Goal: Task Accomplishment & Management: Complete application form

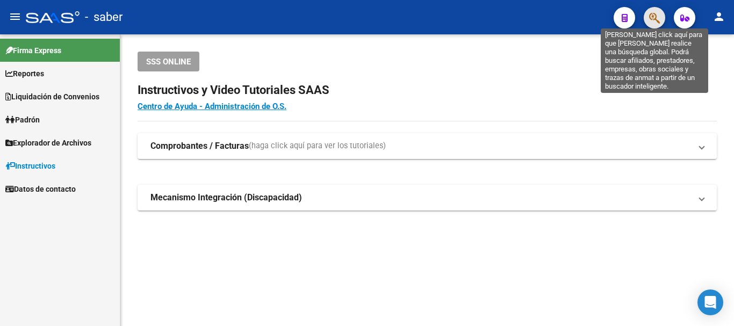
click at [650, 16] on icon "button" at bounding box center [654, 18] width 11 height 12
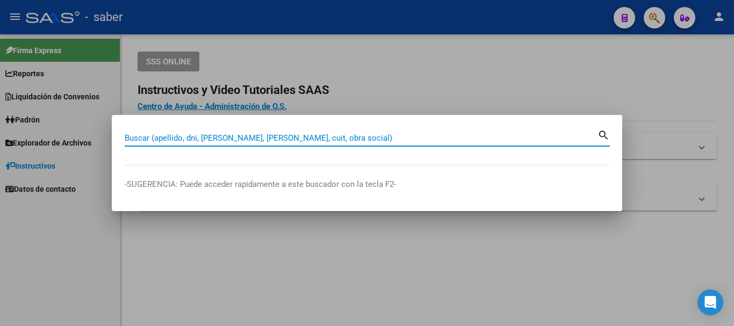
click at [319, 134] on input "Buscar (apellido, dni, [PERSON_NAME], [PERSON_NAME], cuit, obra social)" at bounding box center [361, 138] width 473 height 10
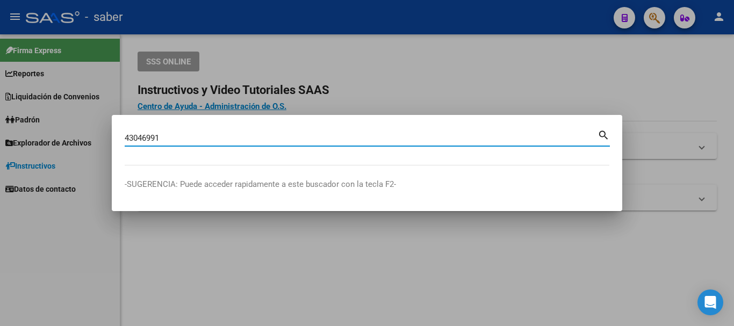
type input "43046991"
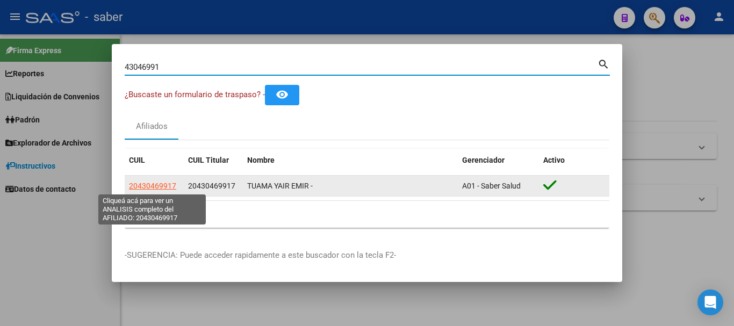
click at [157, 184] on span "20430469917" at bounding box center [152, 186] width 47 height 9
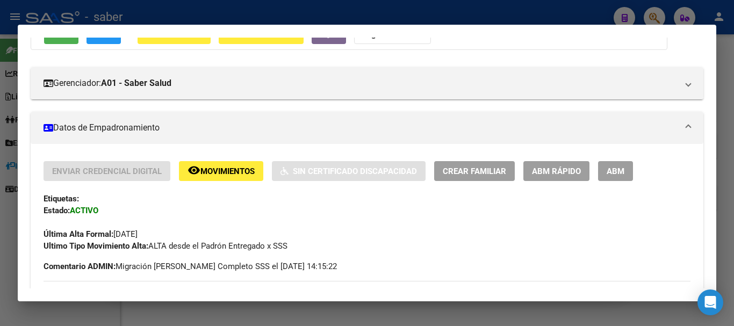
scroll to position [82, 0]
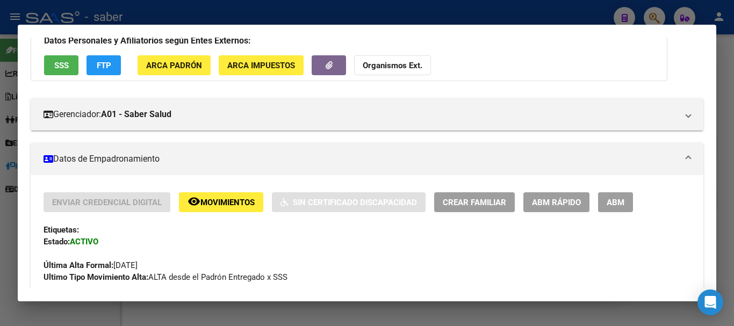
click at [484, 211] on div "Enviar Credencial Digital remove_red_eye Movimientos Sin Certificado Discapacid…" at bounding box center [367, 237] width 647 height 91
click at [485, 206] on span "Crear Familiar" at bounding box center [474, 203] width 63 height 10
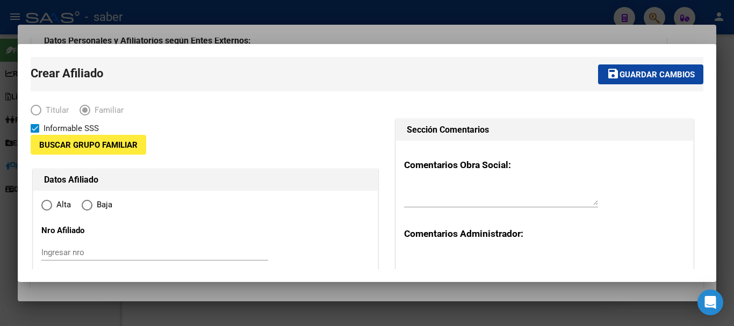
type input "33-71630774-9"
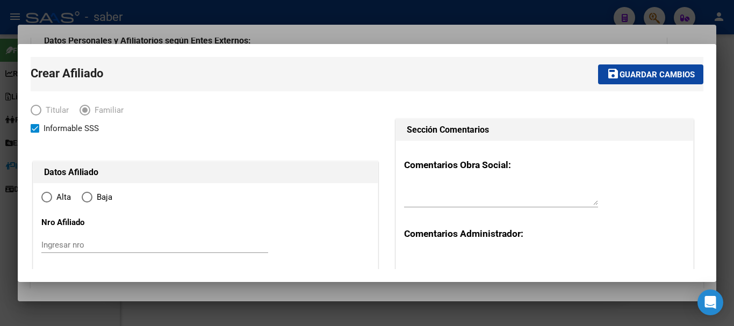
type input "ALMIRANTE [PERSON_NAME]"
type input "1846"
type input "[PERSON_NAME][GEOGRAPHIC_DATA]"
type input "341"
radio input "true"
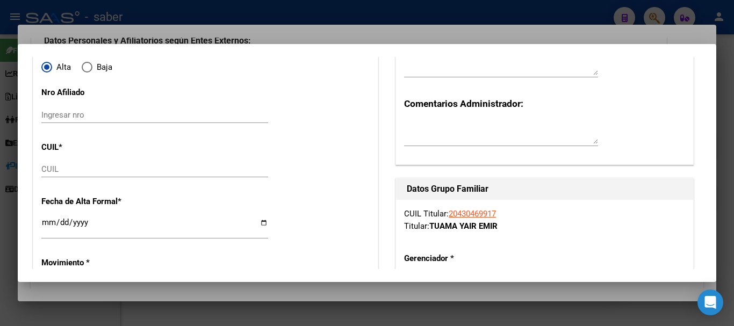
type input "33-71630774-9"
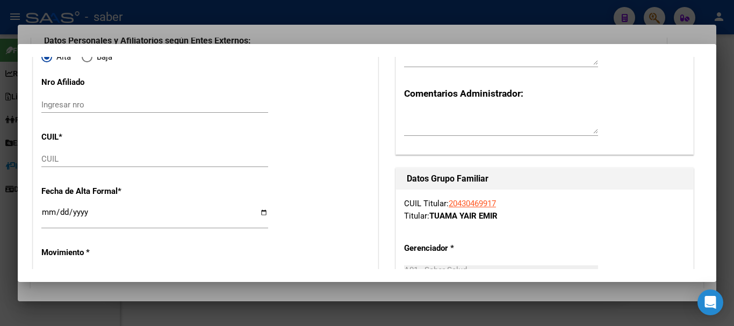
scroll to position [161, 0]
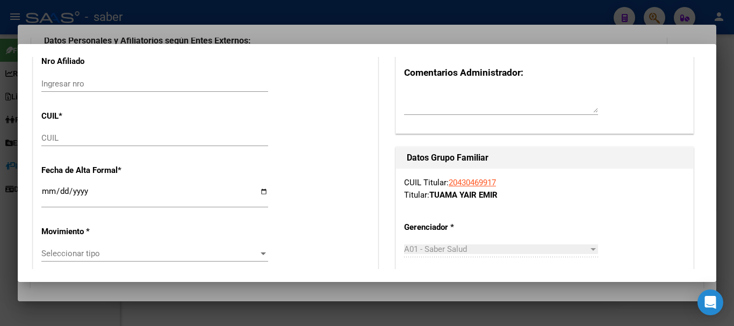
click at [73, 132] on div "CUIL" at bounding box center [154, 138] width 227 height 16
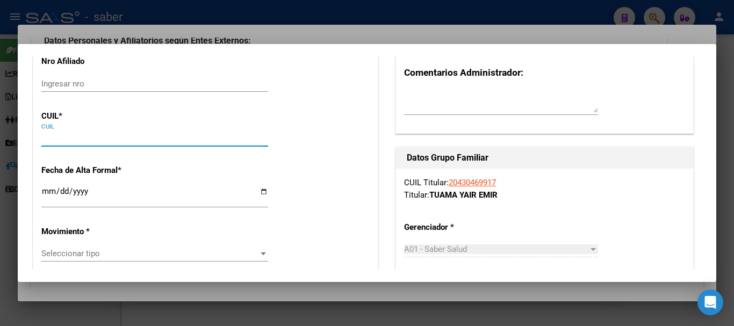
paste input "27-70580253-5"
type input "27-70580253-5"
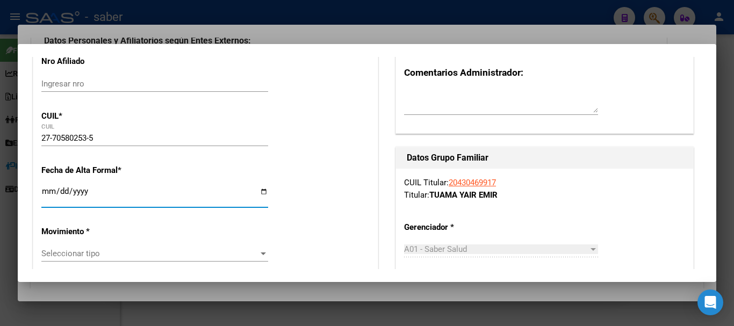
type input "70580253"
type input "TUAMA"
type input "[PERSON_NAME]"
type input "[DATE]"
type input "[PERSON_NAME]"
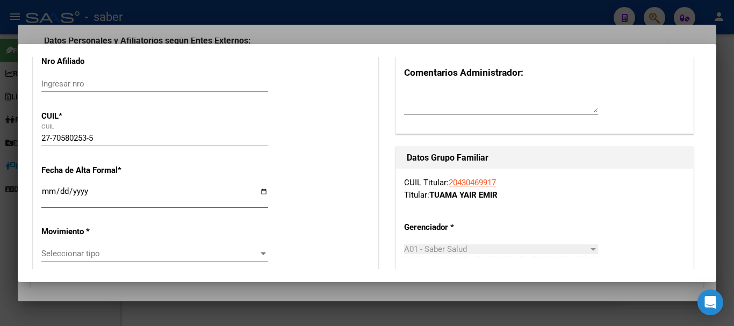
type input "AV AMENEDO"
type input "4046"
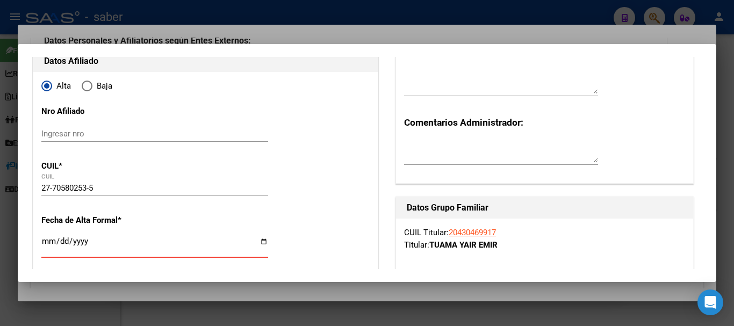
scroll to position [107, 0]
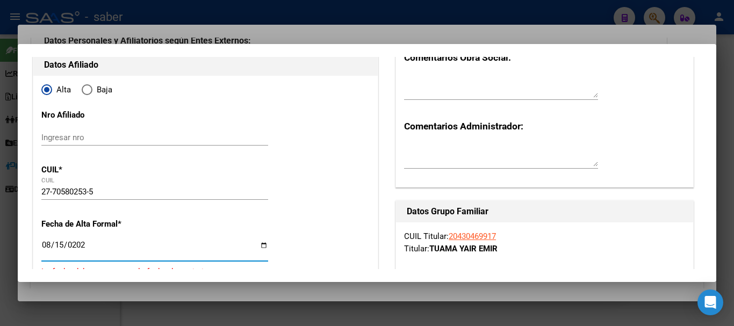
type input "[DATE]"
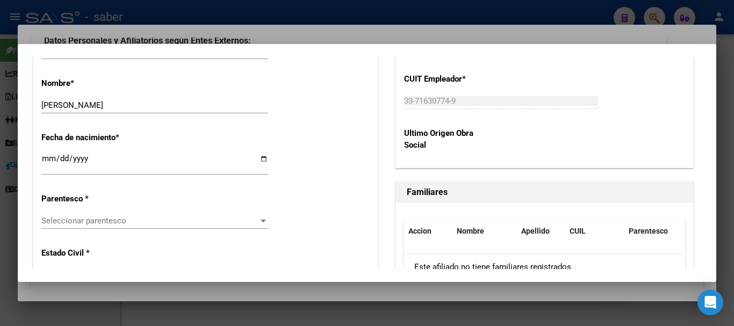
scroll to position [537, 0]
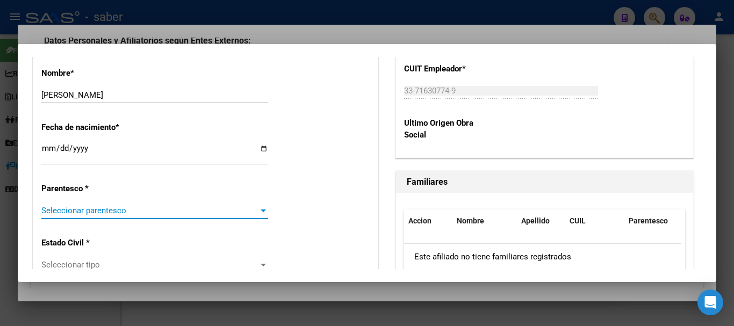
click at [86, 211] on span "Seleccionar parentesco" at bounding box center [149, 211] width 217 height 10
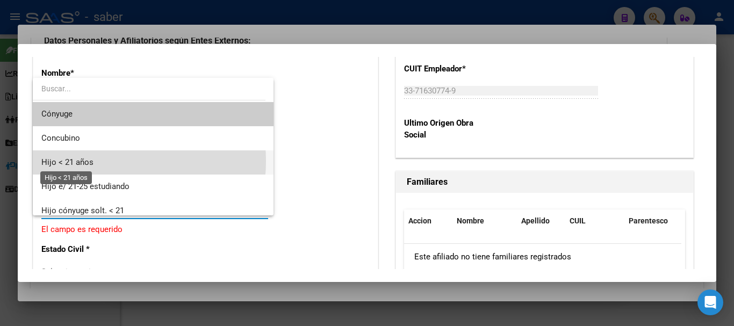
click at [88, 161] on span "Hijo < 21 años" at bounding box center [67, 162] width 52 height 10
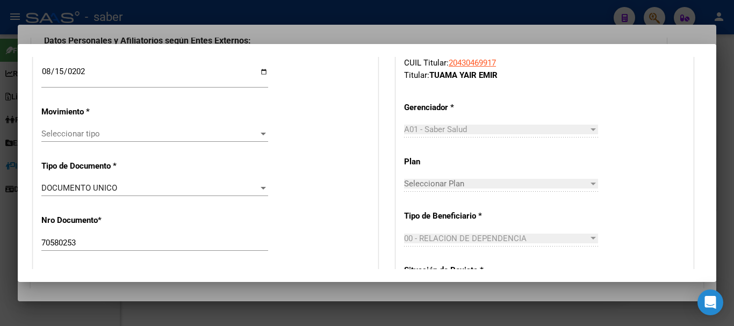
scroll to position [269, 0]
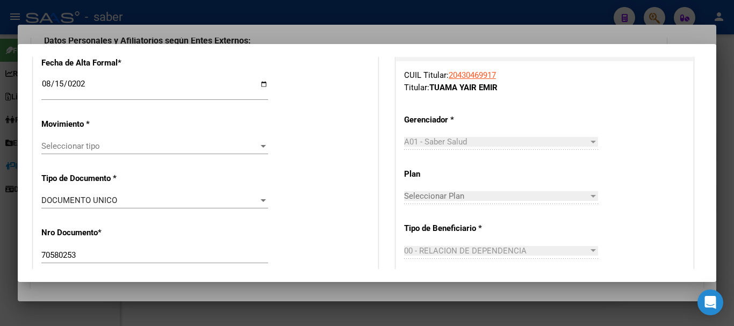
click at [187, 151] on div "Seleccionar tipo Seleccionar tipo" at bounding box center [154, 146] width 227 height 16
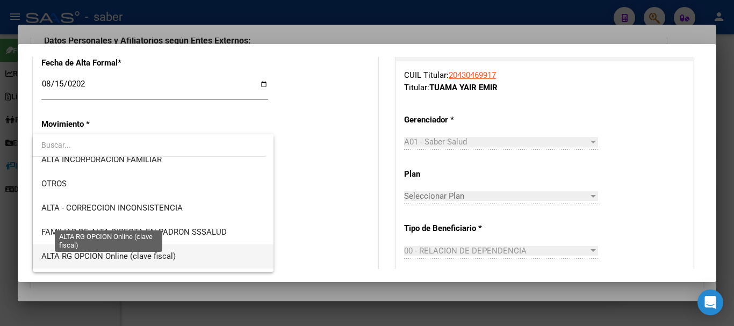
scroll to position [161, 0]
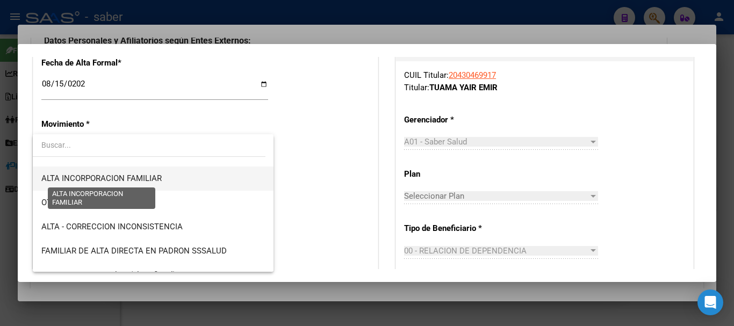
click at [130, 179] on span "ALTA INCORPORACION FAMILIAR" at bounding box center [101, 178] width 120 height 10
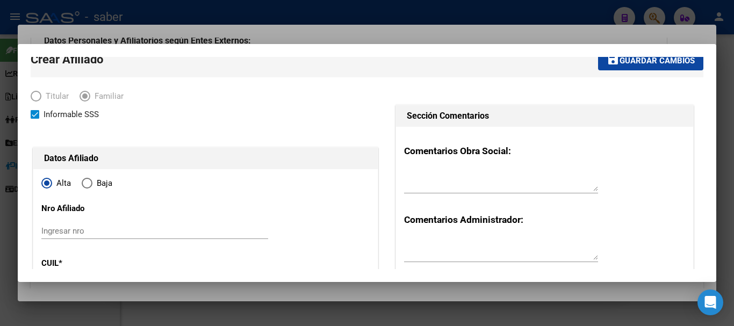
scroll to position [0, 0]
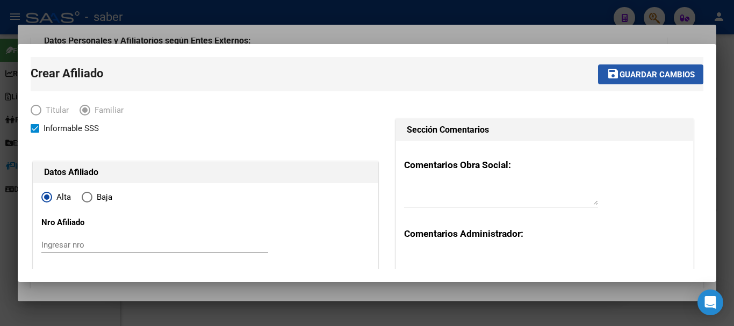
click at [640, 71] on span "Guardar cambios" at bounding box center [656, 75] width 75 height 10
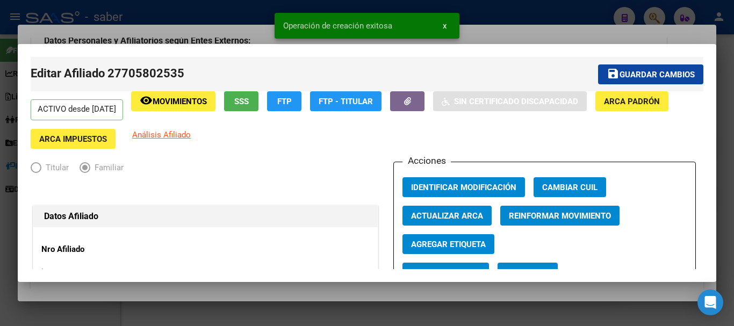
click at [518, 9] on div at bounding box center [367, 163] width 734 height 326
